Goal: Information Seeking & Learning: Learn about a topic

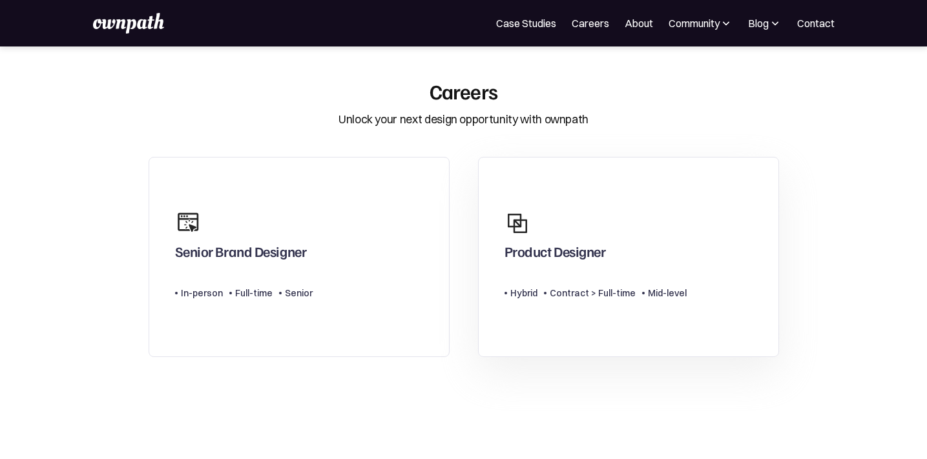
click at [572, 260] on div "Product Designer" at bounding box center [554, 254] width 101 height 23
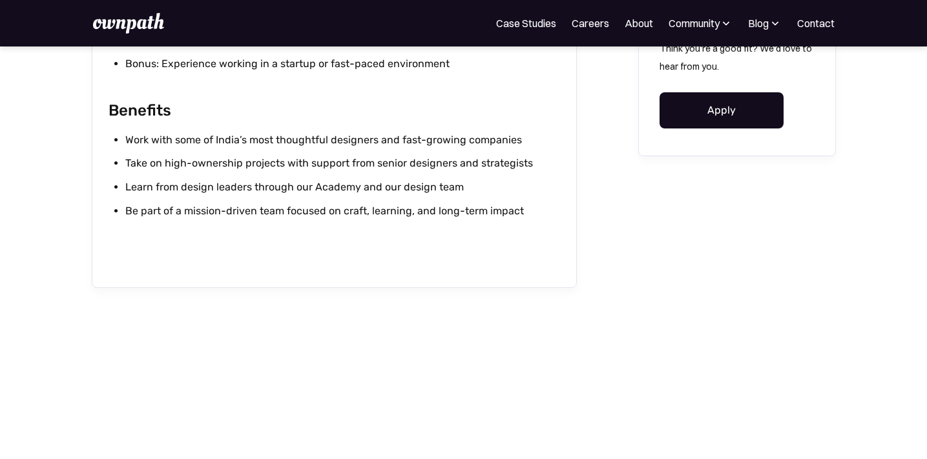
scroll to position [1481, 0]
click at [699, 126] on div "Think you're a good fit? We'd love to hear from you. Apply" at bounding box center [737, 84] width 198 height 143
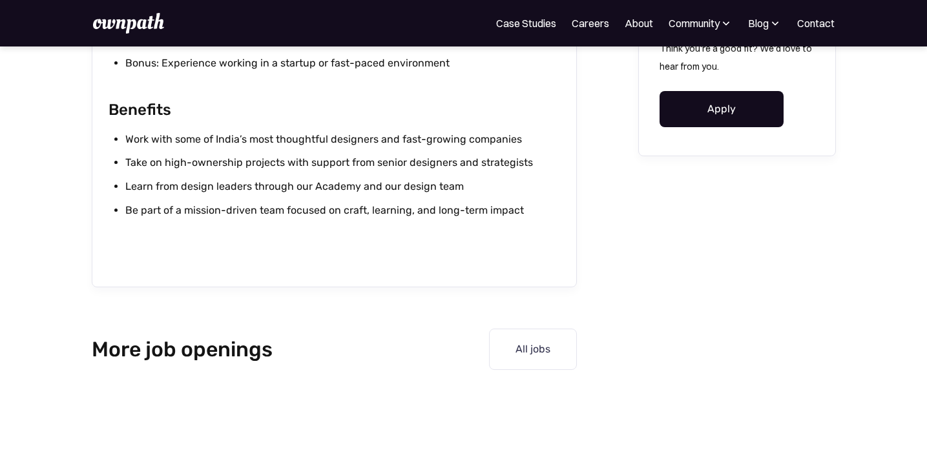
click at [703, 103] on link "Apply" at bounding box center [721, 109] width 124 height 36
click at [133, 13] on img at bounding box center [128, 23] width 71 height 21
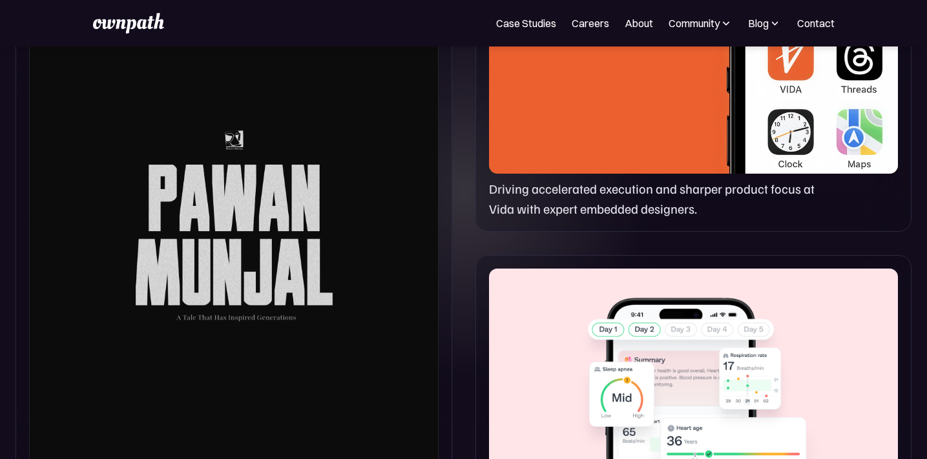
scroll to position [718, 0]
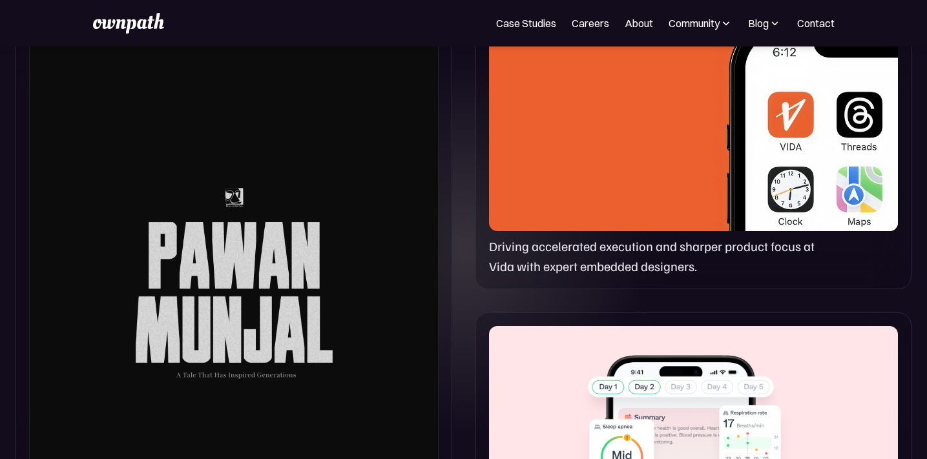
click at [611, 125] on div at bounding box center [693, 110] width 409 height 244
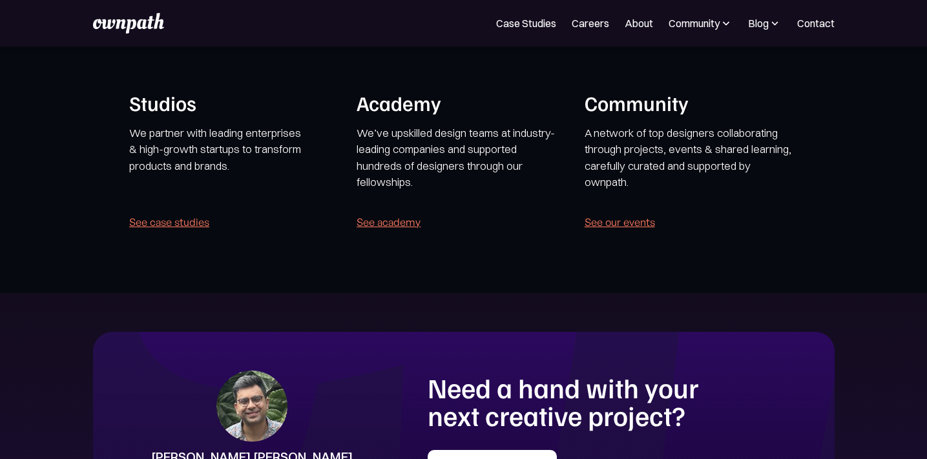
scroll to position [2548, 0]
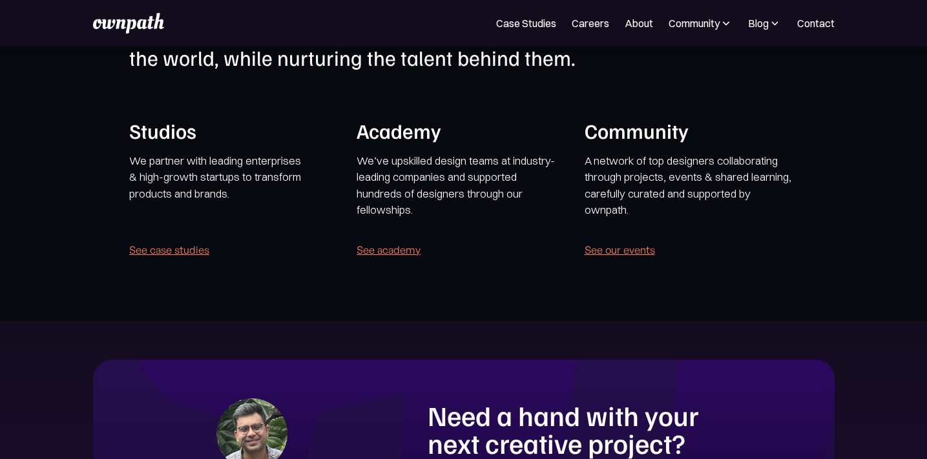
click at [501, 31] on div "Case Studies Careers About Community Events Resources Design Residency Work on …" at bounding box center [463, 23] width 741 height 21
click at [504, 20] on link "Case Studies" at bounding box center [526, 22] width 60 height 15
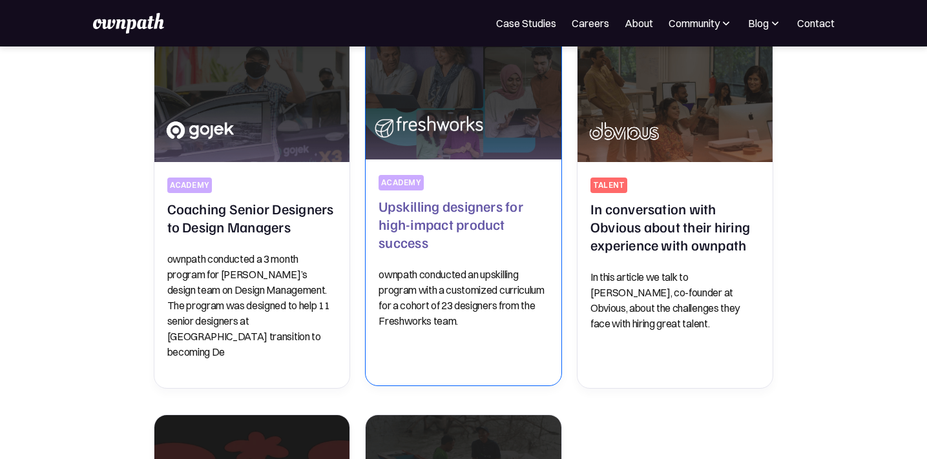
scroll to position [590, 0]
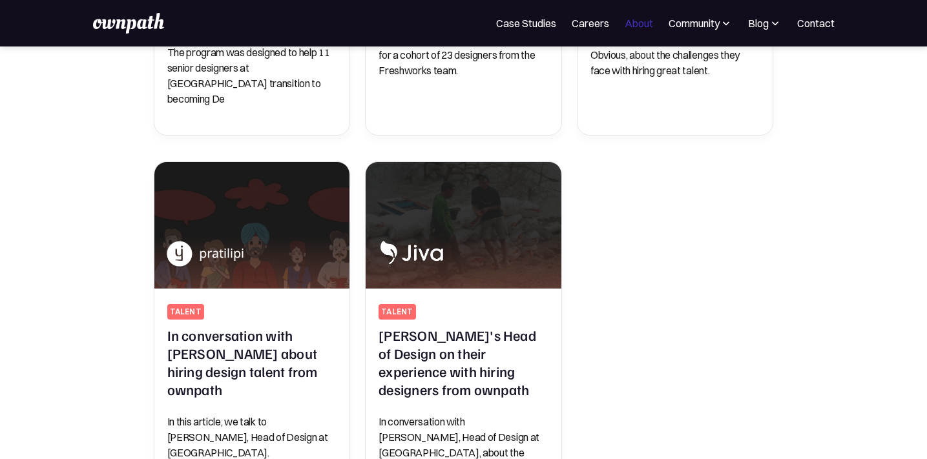
click at [624, 22] on link "About" at bounding box center [638, 22] width 28 height 15
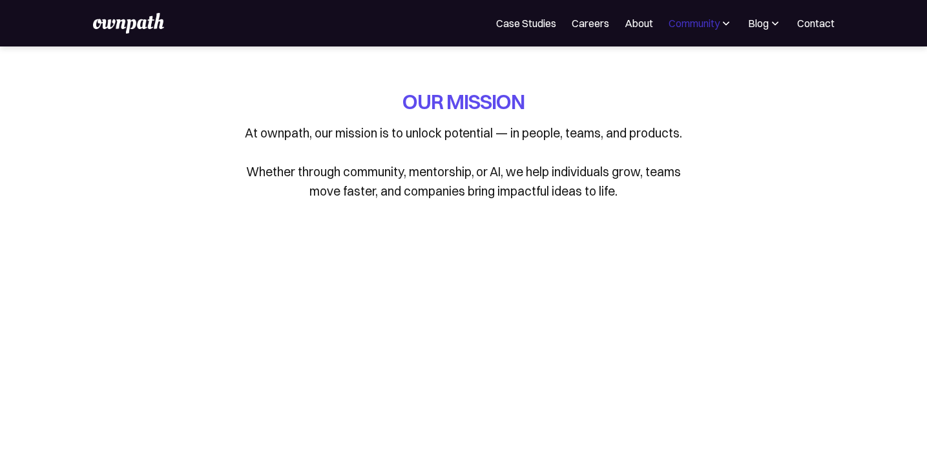
click at [676, 29] on div "Community" at bounding box center [693, 22] width 51 height 15
click at [655, 74] on div "Events" at bounding box center [658, 70] width 48 height 15
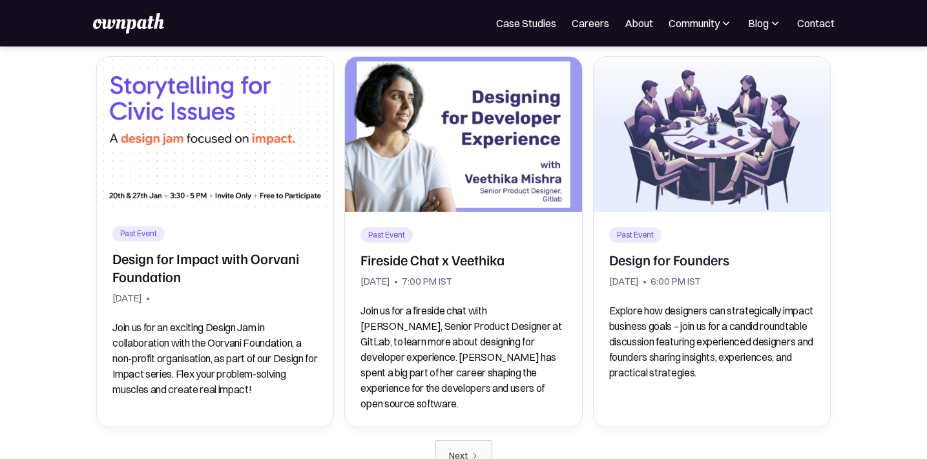
scroll to position [1070, 0]
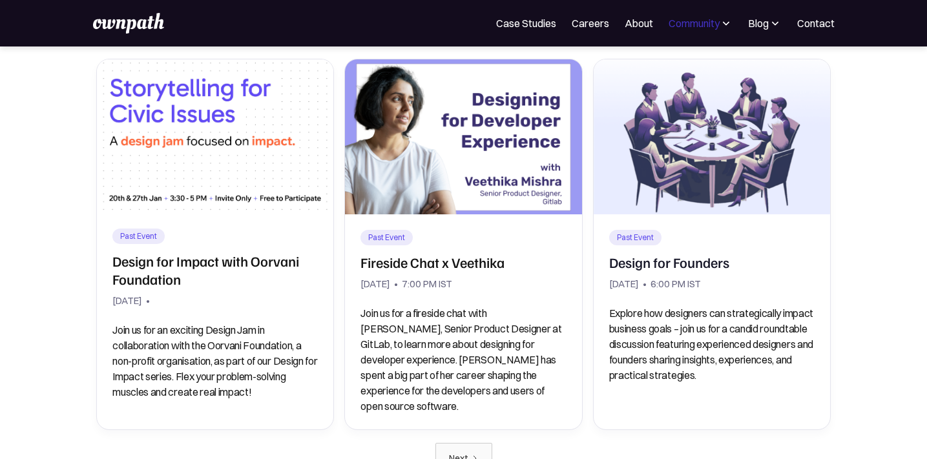
click at [682, 20] on div "Community" at bounding box center [693, 22] width 51 height 15
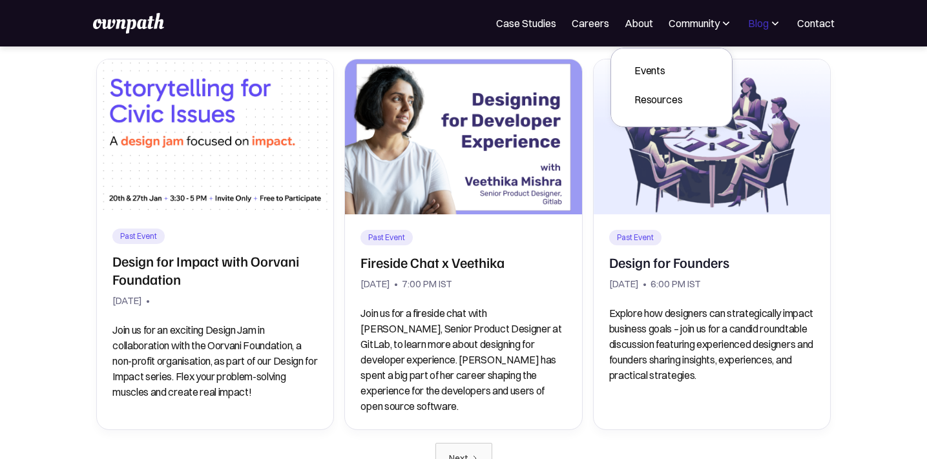
click at [748, 28] on div "Blog" at bounding box center [758, 22] width 21 height 15
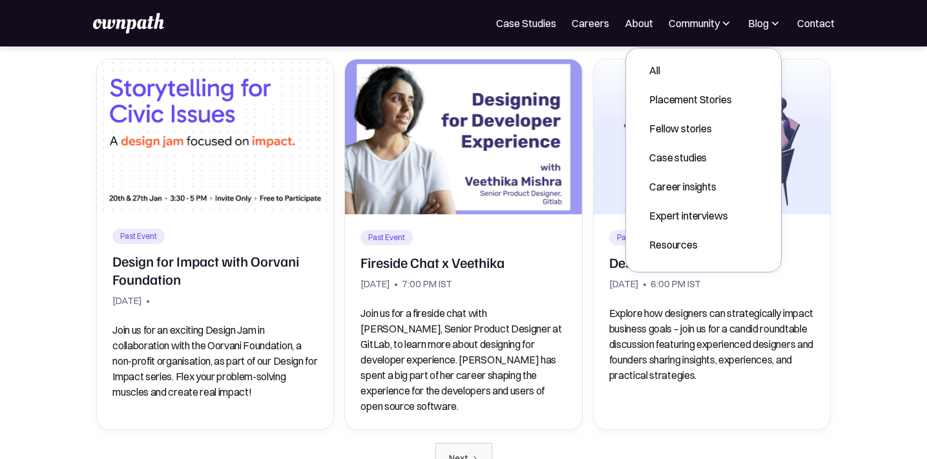
click at [136, 23] on img at bounding box center [128, 23] width 71 height 21
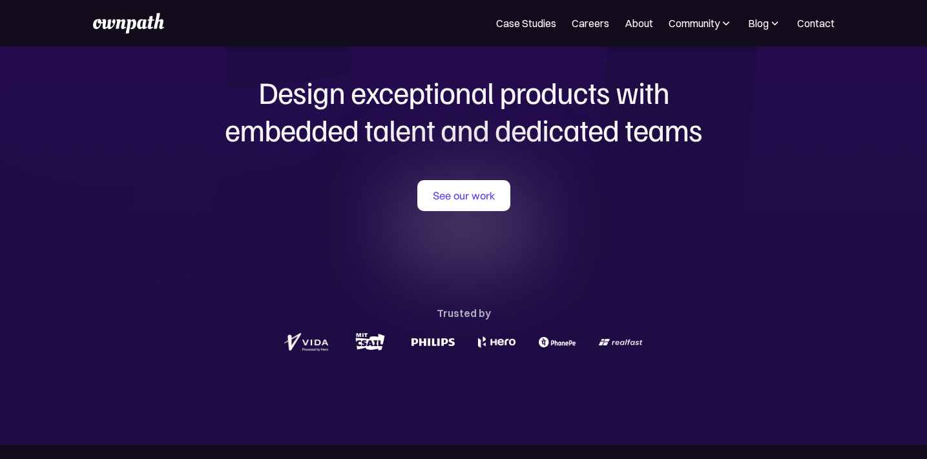
scroll to position [58, 0]
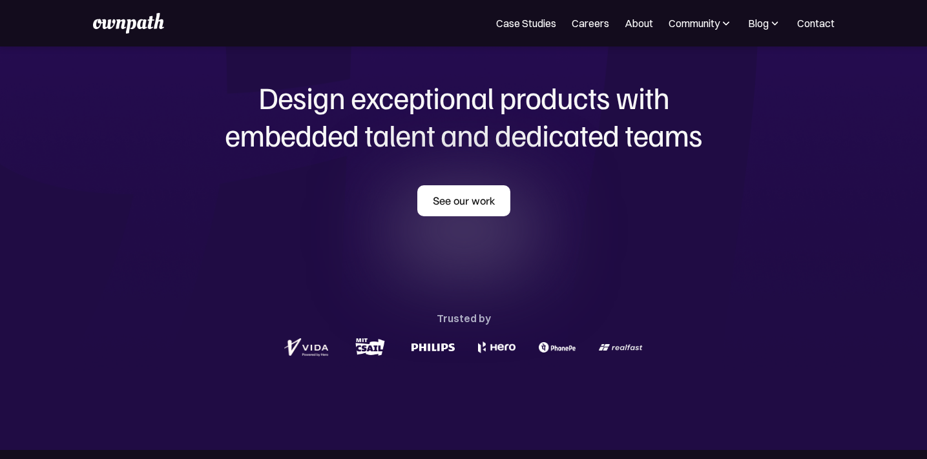
click at [448, 193] on link "See our work" at bounding box center [463, 200] width 93 height 31
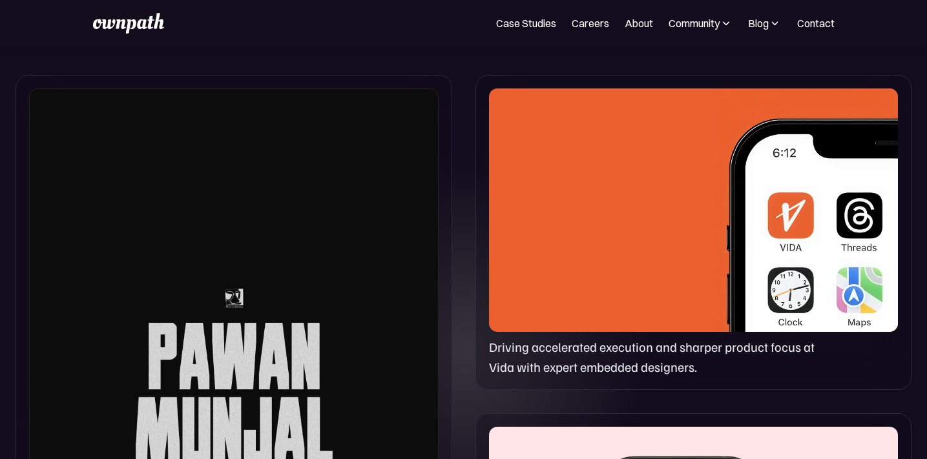
scroll to position [628, 0]
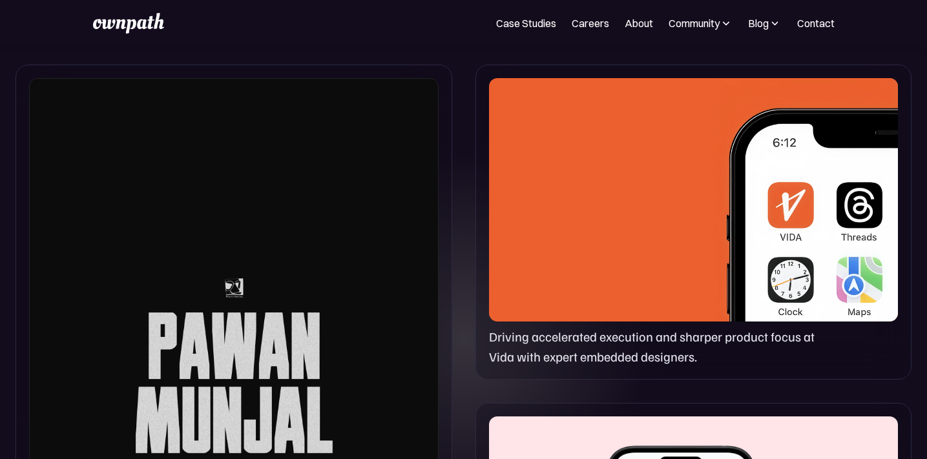
drag, startPoint x: 682, startPoint y: 274, endPoint x: 682, endPoint y: 260, distance: 14.2
click at [682, 274] on div at bounding box center [693, 200] width 409 height 244
click at [734, 227] on img at bounding box center [804, 203] width 185 height 251
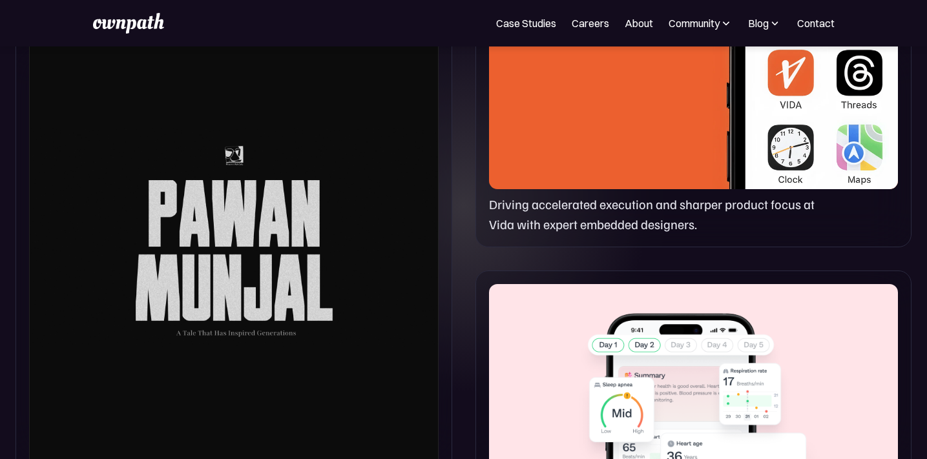
scroll to position [787, 0]
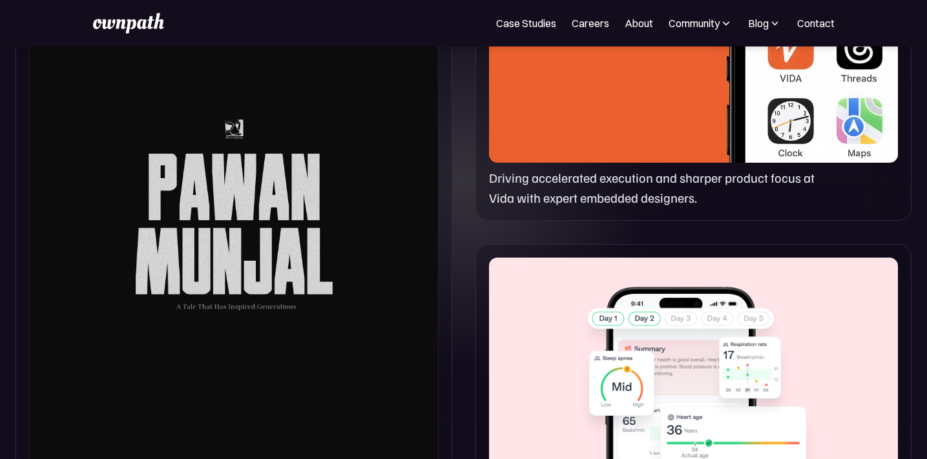
click at [725, 366] on div at bounding box center [693, 380] width 409 height 244
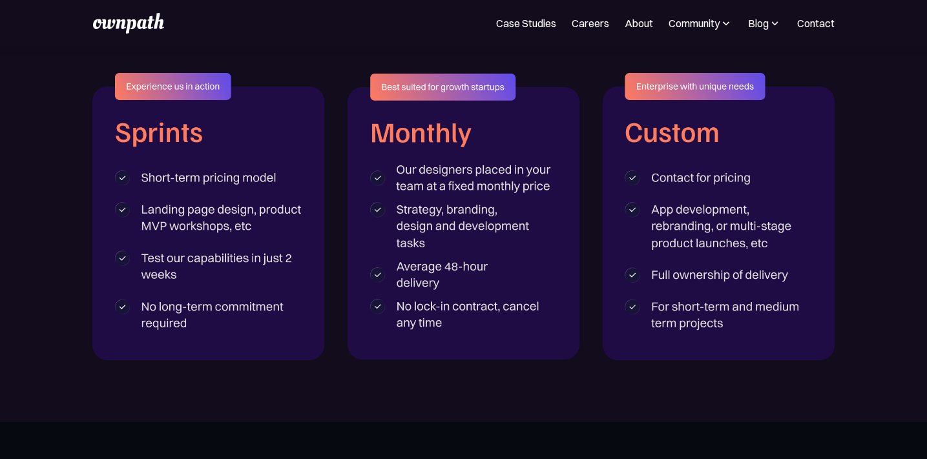
scroll to position [1928, 0]
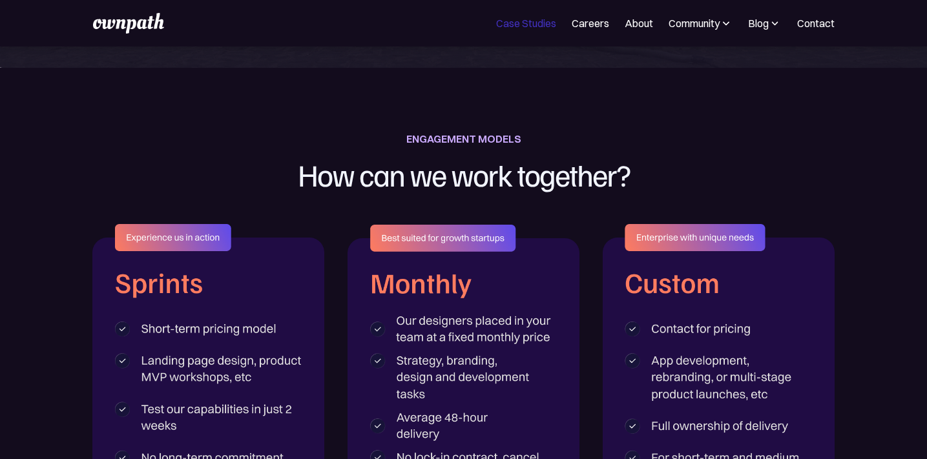
click at [519, 23] on link "Case Studies" at bounding box center [526, 22] width 60 height 15
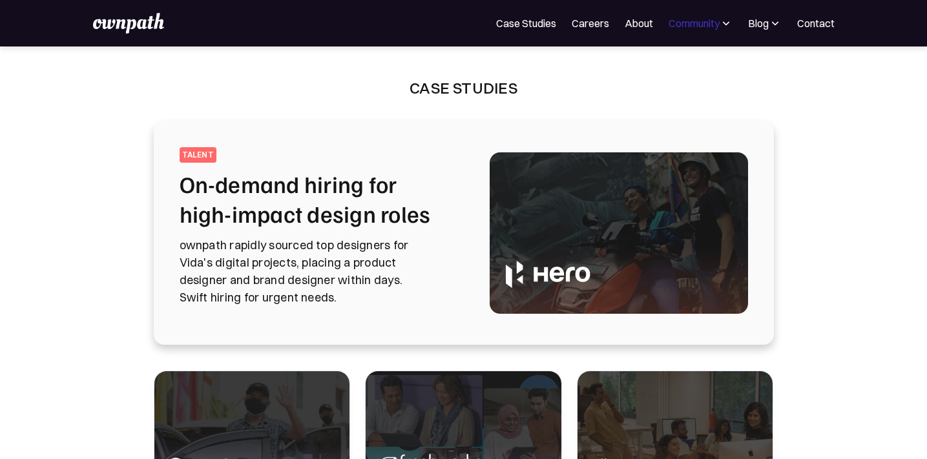
click at [708, 23] on div "Community" at bounding box center [693, 22] width 51 height 15
click at [676, 101] on div "Resources" at bounding box center [658, 99] width 48 height 15
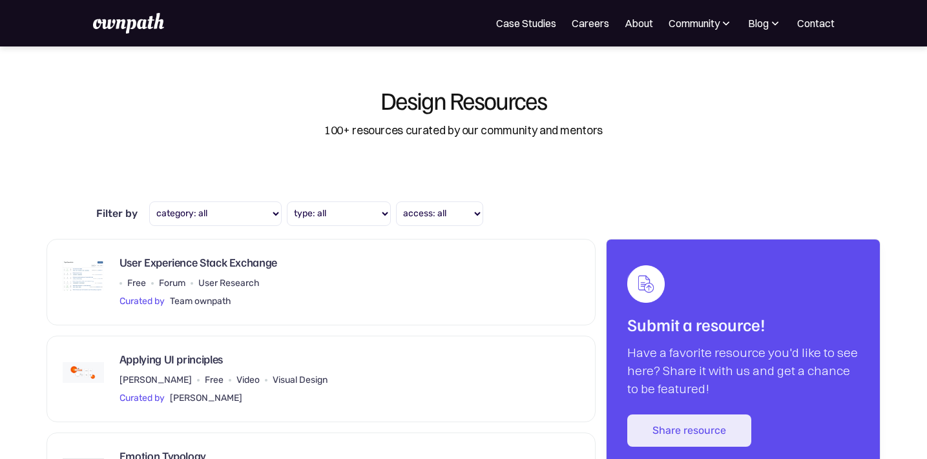
click at [764, 33] on div "For Companies Case Studies Careers About Community Events Resources Design Resi…" at bounding box center [463, 23] width 927 height 46
click at [765, 32] on div "For Companies Case Studies Careers About Community Events Resources Design Resi…" at bounding box center [463, 23] width 741 height 21
click at [759, 30] on div "Blog" at bounding box center [758, 22] width 21 height 15
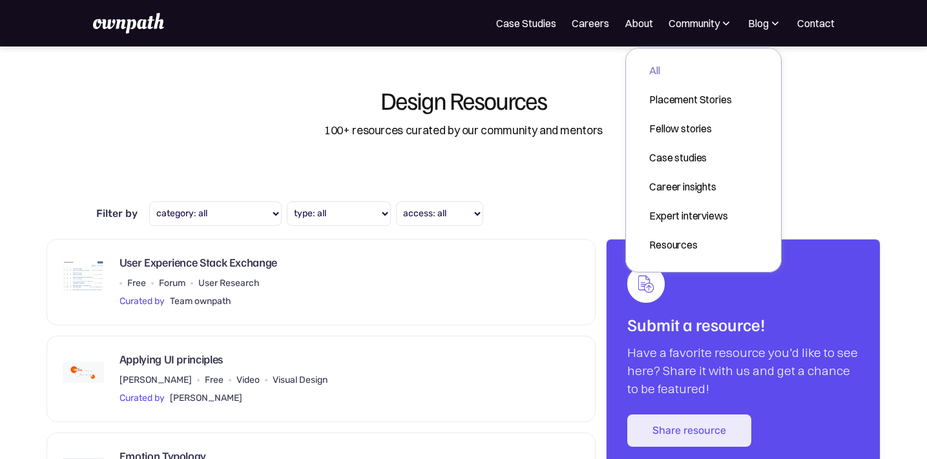
click at [697, 68] on div "All" at bounding box center [690, 70] width 82 height 15
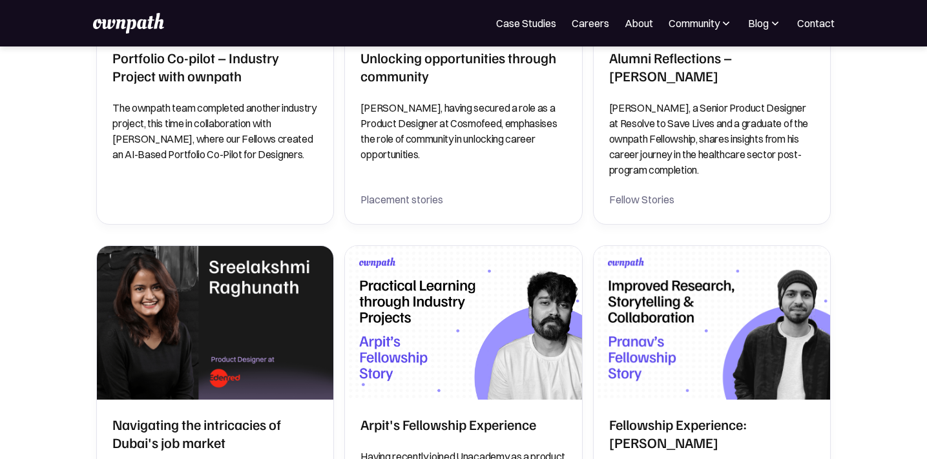
scroll to position [855, 0]
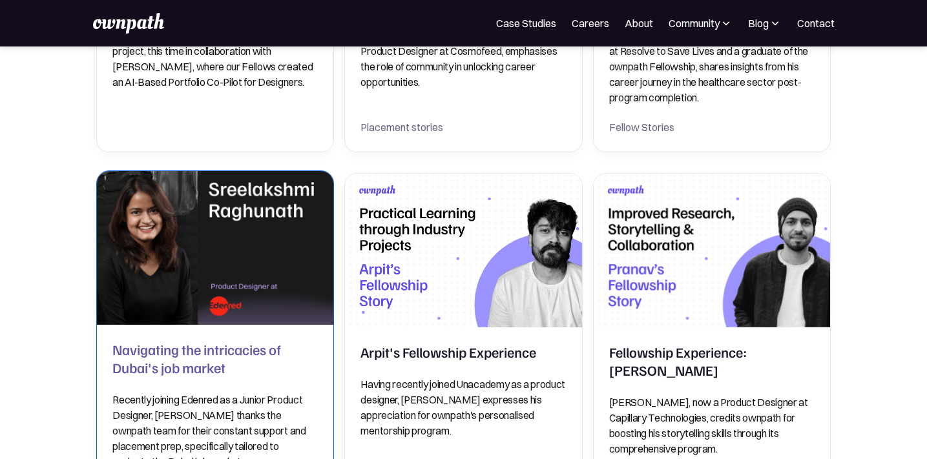
click at [165, 400] on p "Recently joining Edenred as a Junior Product Designer, [PERSON_NAME] thanks the…" at bounding box center [214, 430] width 205 height 77
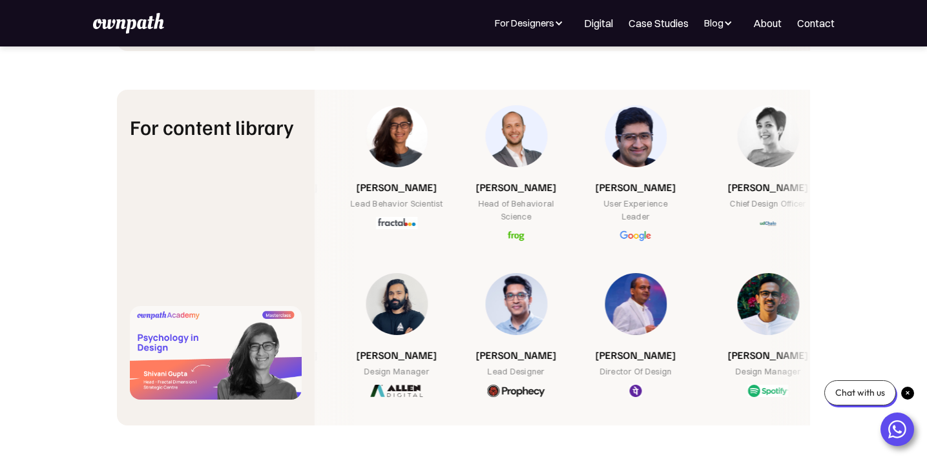
scroll to position [5176, 0]
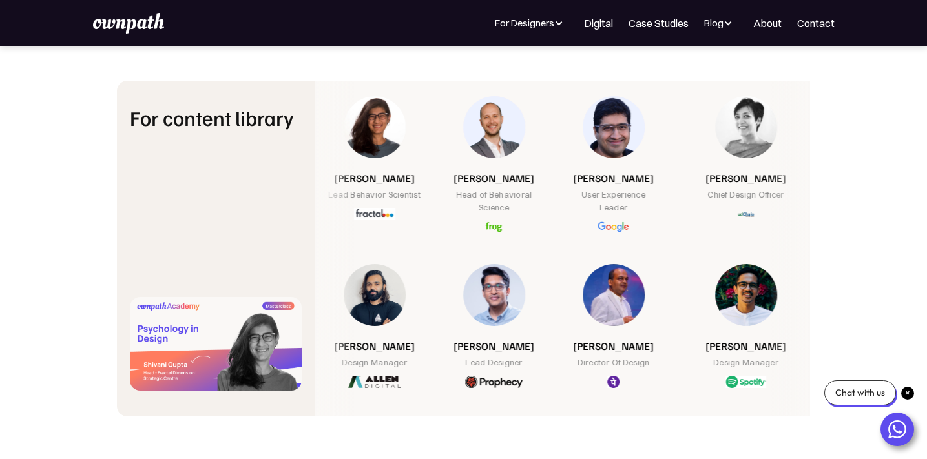
click at [549, 15] on div "For Companies For Designers Collective Job Board Product Design Fellowship Even…" at bounding box center [463, 23] width 927 height 46
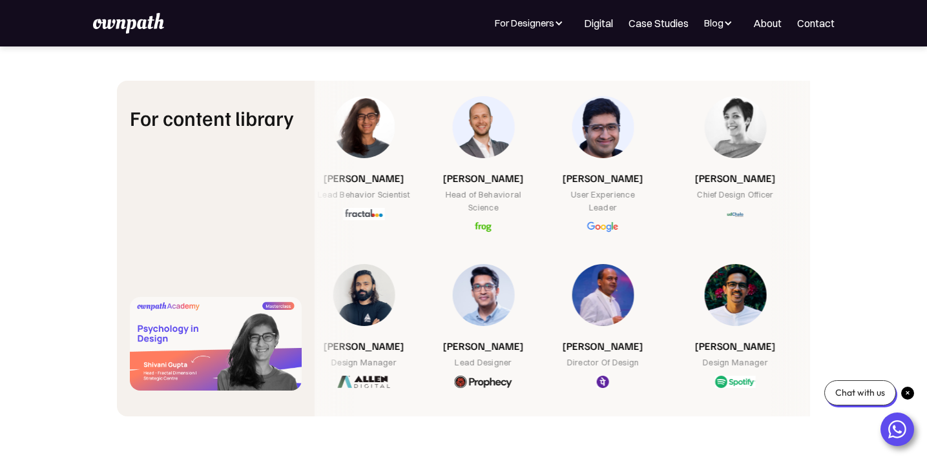
click at [543, 16] on div "For Designers" at bounding box center [532, 22] width 74 height 15
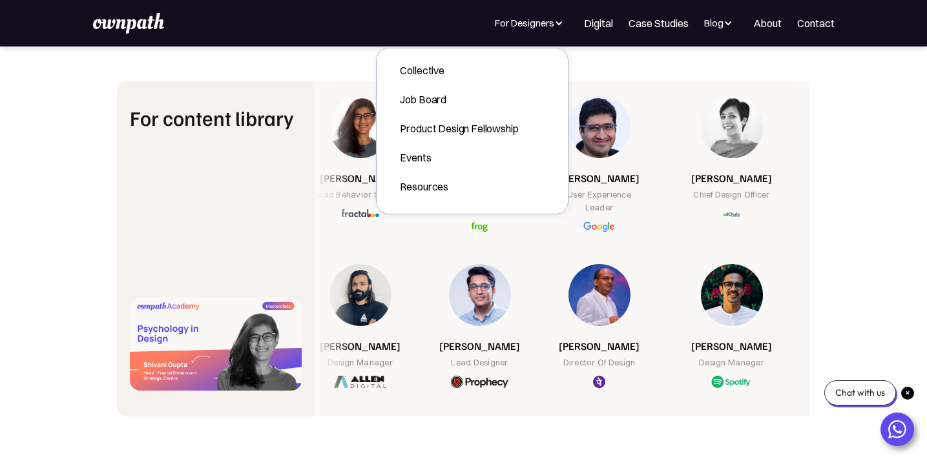
click at [543, 16] on div "For Designers" at bounding box center [532, 22] width 74 height 15
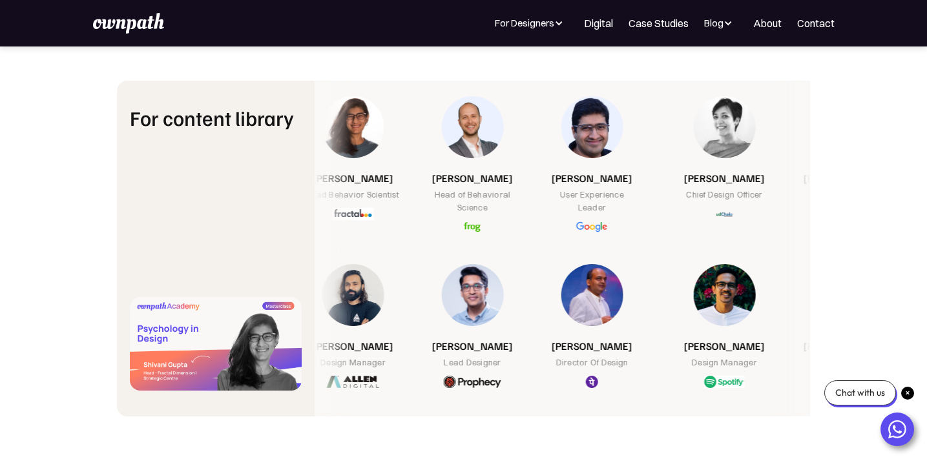
click at [542, 16] on div "For Designers" at bounding box center [532, 22] width 74 height 15
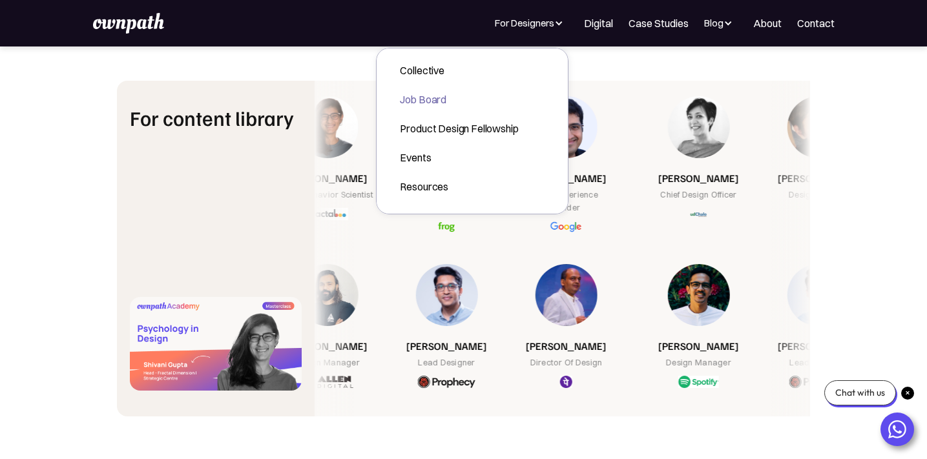
click at [453, 106] on div "Job Board" at bounding box center [459, 99] width 118 height 15
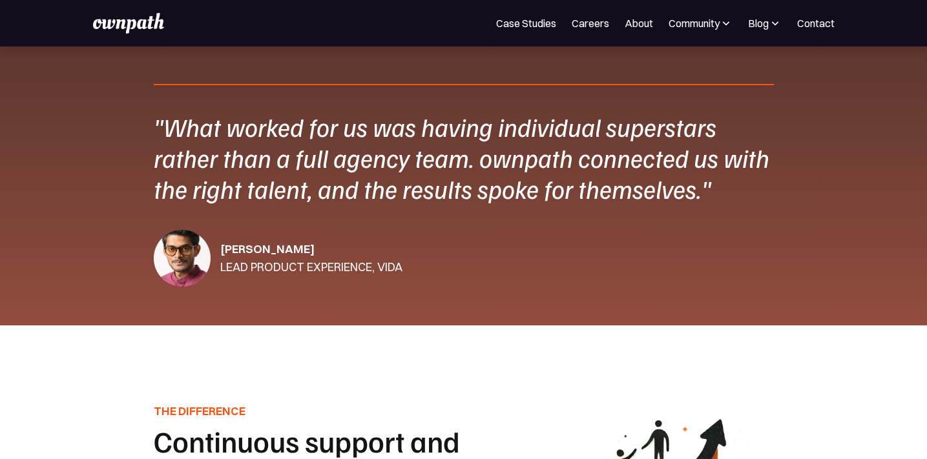
scroll to position [2154, 0]
